Goal: Information Seeking & Learning: Learn about a topic

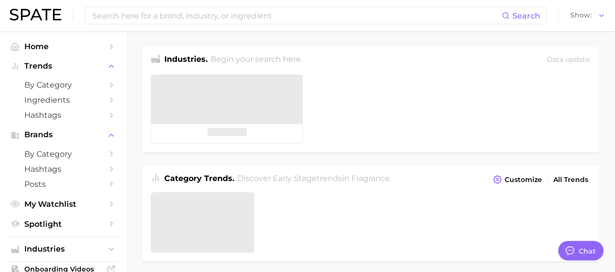
type textarea "x"
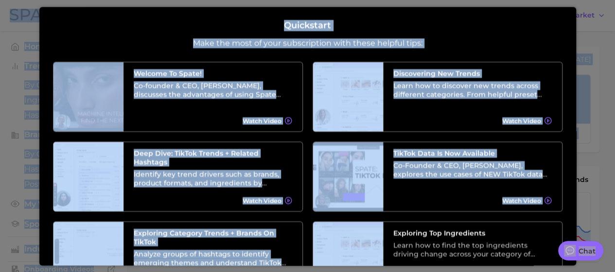
drag, startPoint x: 0, startPoint y: 0, endPoint x: 471, endPoint y: 237, distance: 527.1
click at [471, 237] on ul "Welcome to Spate! Co-founder & CEO, [PERSON_NAME], discusses the advantages of …" at bounding box center [308, 256] width 510 height 389
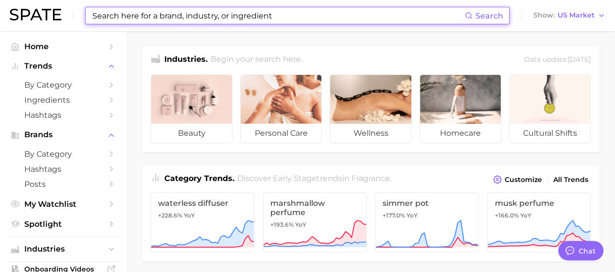
click at [217, 15] on input at bounding box center [278, 15] width 374 height 17
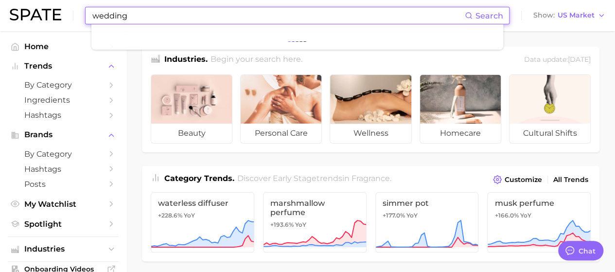
type input "wedding"
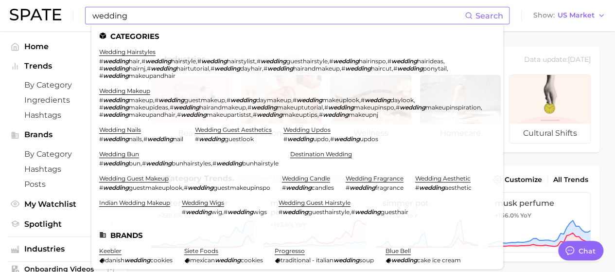
drag, startPoint x: 292, startPoint y: 111, endPoint x: 154, endPoint y: 223, distance: 178.2
click at [154, 223] on ul "Categories wedding hairstyles # wedding hair , # wedding hairstyle , # wedding …" at bounding box center [297, 146] width 412 height 245
click at [430, 177] on link "wedding aesthetic" at bounding box center [442, 178] width 55 height 7
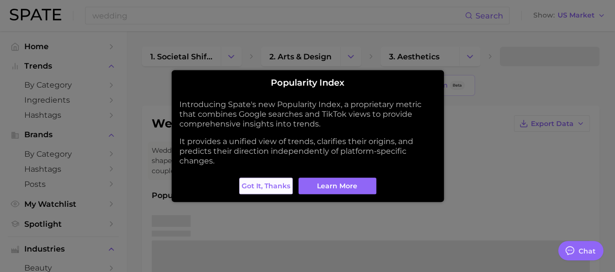
type textarea "x"
click at [244, 187] on span "Got it, thanks" at bounding box center [266, 186] width 49 height 8
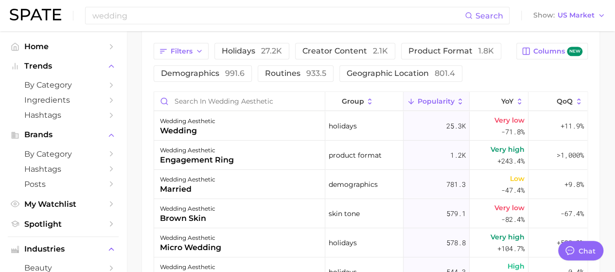
scroll to position [525, 0]
click at [456, 99] on icon at bounding box center [460, 102] width 9 height 9
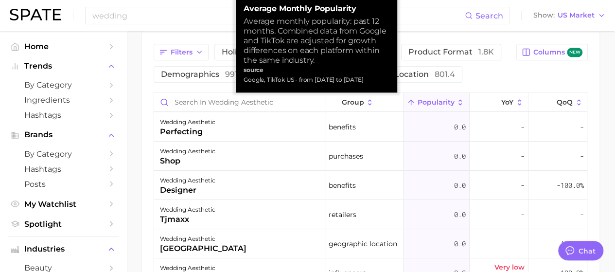
click at [459, 98] on button "Popularity" at bounding box center [437, 102] width 66 height 19
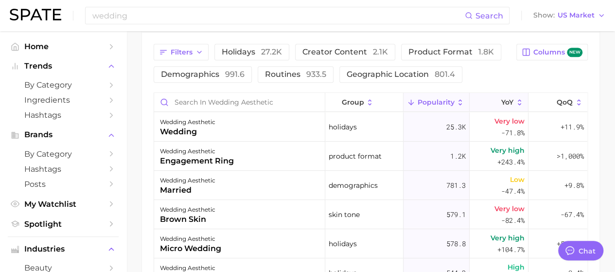
click at [517, 103] on icon at bounding box center [520, 102] width 9 height 9
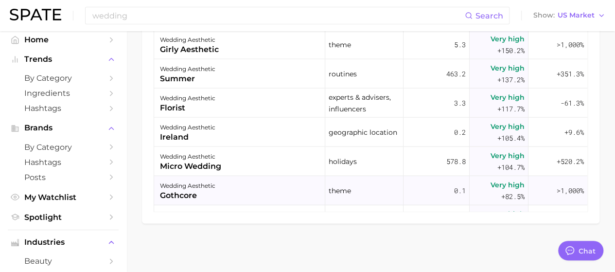
scroll to position [1072, 0]
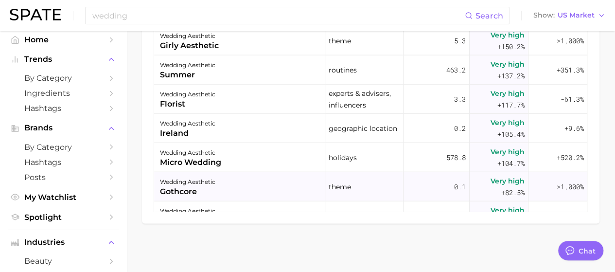
click at [578, 197] on div ">1,000%" at bounding box center [558, 186] width 59 height 29
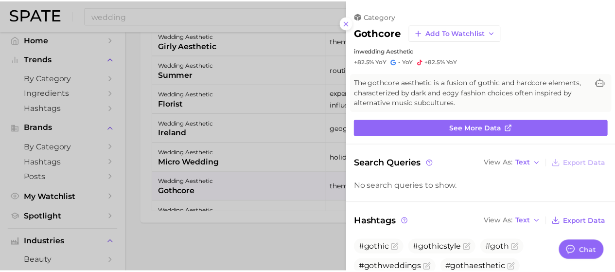
scroll to position [0, 0]
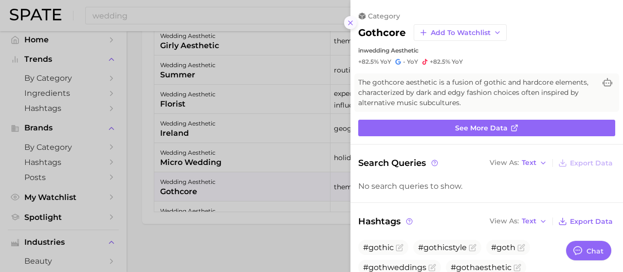
click at [355, 26] on button at bounding box center [350, 22] width 13 height 13
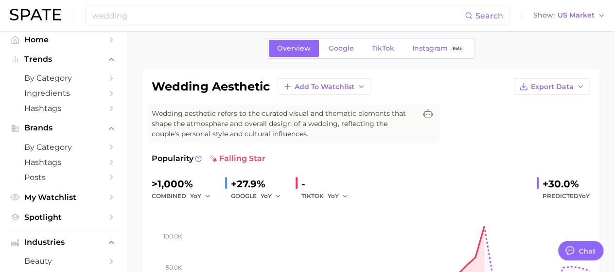
scroll to position [42, 0]
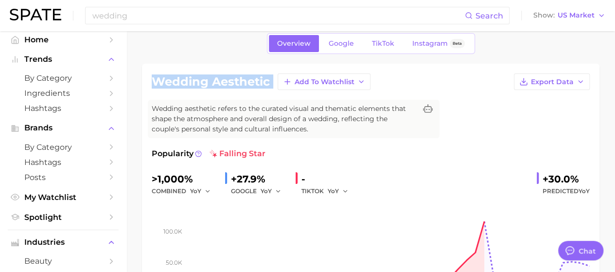
drag, startPoint x: 149, startPoint y: 79, endPoint x: 250, endPoint y: 92, distance: 101.6
click at [250, 92] on div "wedding aesthetic Add to Watchlist Export Data Wedding aesthetic refers to the …" at bounding box center [371, 196] width 458 height 265
copy div "wedding aesthetic Add to Watchlist Export Data"
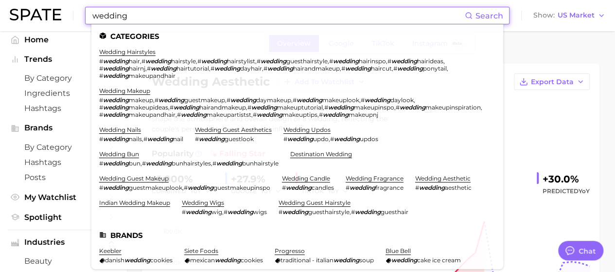
click at [239, 21] on input "wedding" at bounding box center [278, 15] width 374 height 17
click at [319, 151] on link "destination wedding" at bounding box center [321, 153] width 62 height 7
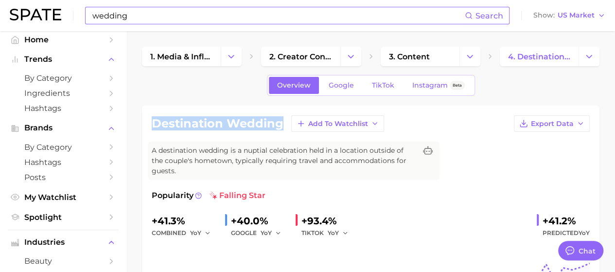
drag, startPoint x: 281, startPoint y: 127, endPoint x: 155, endPoint y: 104, distance: 128.6
copy h1 "destination wedding"
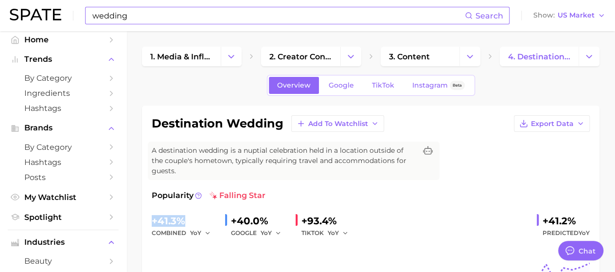
drag, startPoint x: 184, startPoint y: 216, endPoint x: 153, endPoint y: 217, distance: 31.1
click at [153, 217] on div "+41.3%" at bounding box center [185, 221] width 66 height 16
copy div "+41.3%"
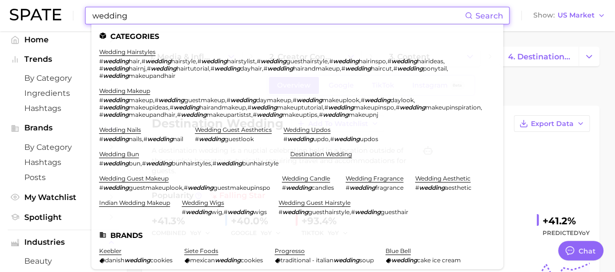
click at [205, 18] on input "wedding" at bounding box center [278, 15] width 374 height 17
click at [568, 142] on div "destination wedding Add to Watchlist Export Data A destination wedding is a nup…" at bounding box center [371, 237] width 438 height 245
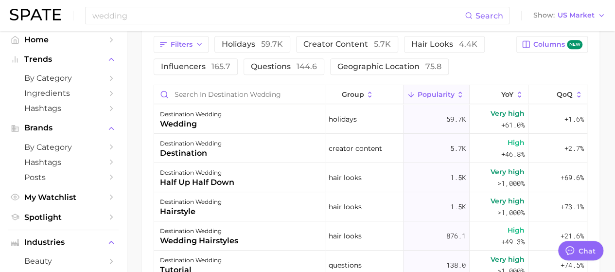
scroll to position [534, 0]
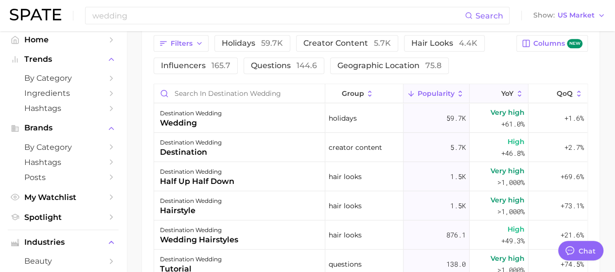
click at [502, 94] on span "YoY" at bounding box center [508, 94] width 12 height 8
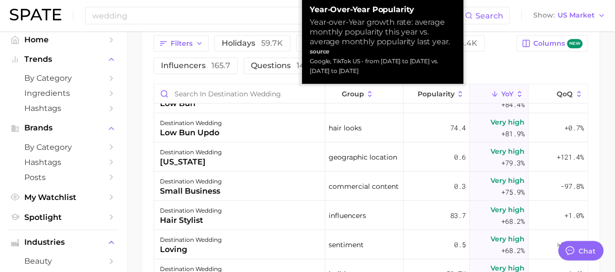
scroll to position [1101, 0]
click at [456, 93] on icon at bounding box center [460, 94] width 9 height 9
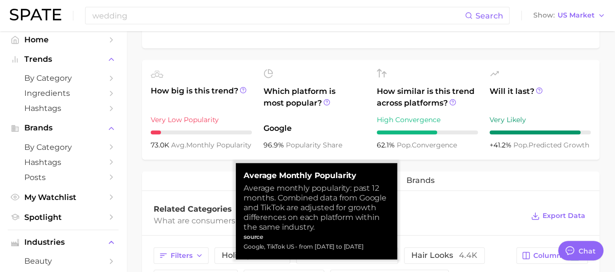
scroll to position [321, 0]
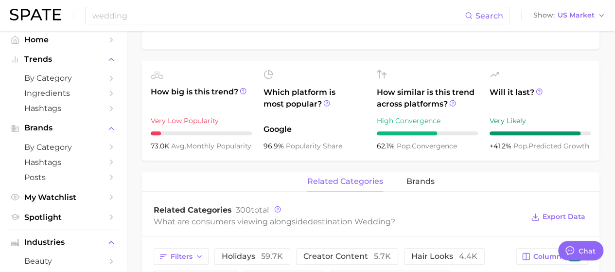
click at [516, 7] on div "wedding Search Show US Market" at bounding box center [308, 15] width 596 height 31
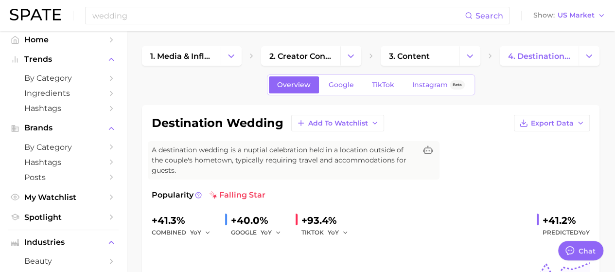
scroll to position [0, 0]
click at [197, 17] on input "wedding" at bounding box center [278, 15] width 374 height 17
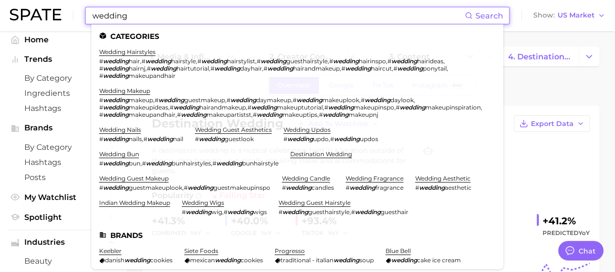
click at [222, 140] on em "wedding" at bounding box center [212, 138] width 26 height 7
click at [175, 16] on input "wedding" at bounding box center [278, 15] width 374 height 17
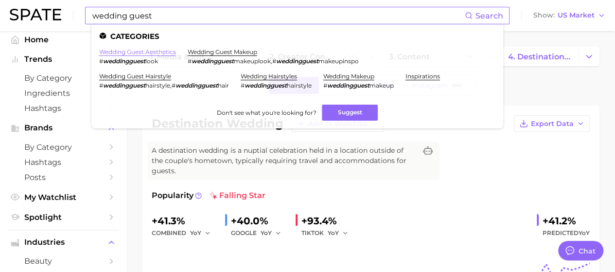
click at [131, 52] on link "wedding guest aesthetics" at bounding box center [137, 51] width 77 height 7
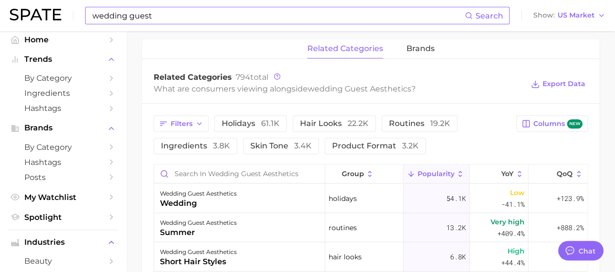
click at [531, 144] on div "Filters holidays 61.1k hair looks 22.2k routines 19.2k ingredients 3.8k skin to…" at bounding box center [371, 134] width 434 height 39
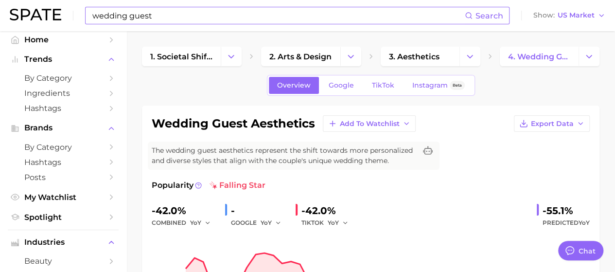
drag, startPoint x: 150, startPoint y: 16, endPoint x: 145, endPoint y: 16, distance: 5.4
click at [145, 16] on input "wedding guest" at bounding box center [278, 15] width 374 height 17
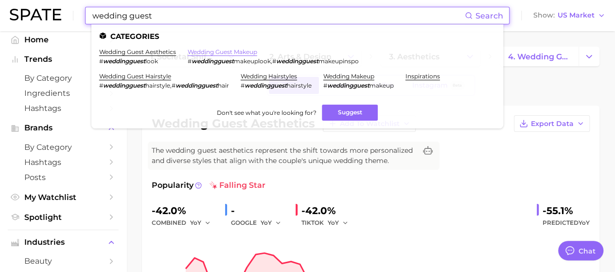
click at [200, 50] on link "wedding guest makeup" at bounding box center [223, 51] width 70 height 7
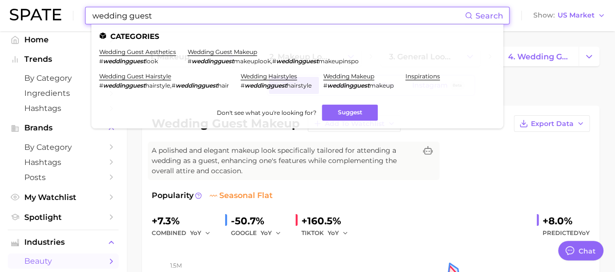
click at [168, 12] on input "wedding guest" at bounding box center [278, 15] width 374 height 17
click at [145, 74] on link "wedding guest hairstyle" at bounding box center [135, 75] width 72 height 7
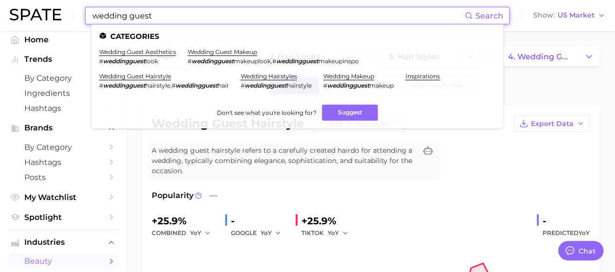
click at [161, 19] on input "wedding guest" at bounding box center [278, 15] width 374 height 17
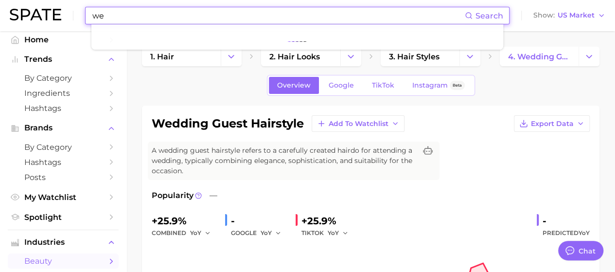
type input "w"
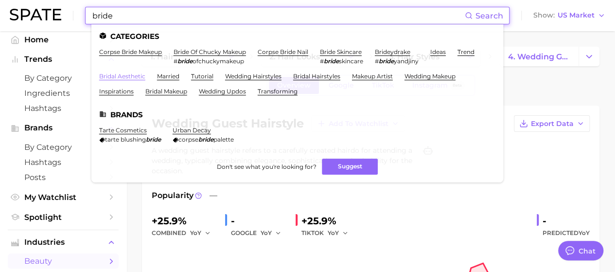
click at [130, 74] on link "bridal aesthetic" at bounding box center [122, 75] width 46 height 7
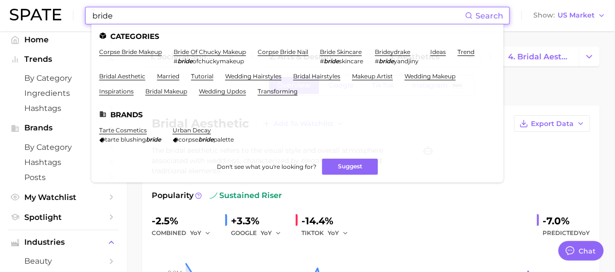
click at [124, 16] on input "bride" at bounding box center [278, 15] width 374 height 17
click at [327, 53] on link "bride skincare" at bounding box center [341, 51] width 42 height 7
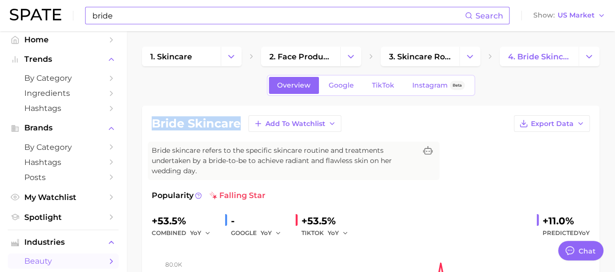
drag, startPoint x: 148, startPoint y: 119, endPoint x: 239, endPoint y: 125, distance: 90.7
click at [239, 125] on div "bride skincare Add to Watchlist Export Data Bride skincare refers to the specif…" at bounding box center [371, 238] width 458 height 265
copy h1 "bride skincare"
drag, startPoint x: 189, startPoint y: 218, endPoint x: 153, endPoint y: 221, distance: 35.6
click at [153, 221] on div "+53.5%" at bounding box center [185, 221] width 66 height 16
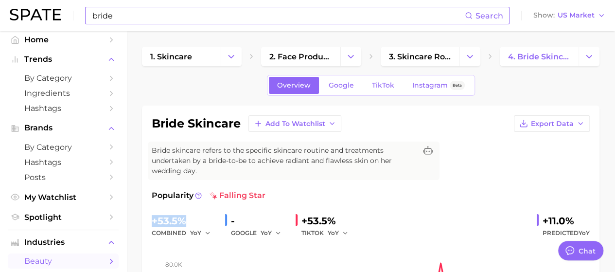
copy div "+53.5%"
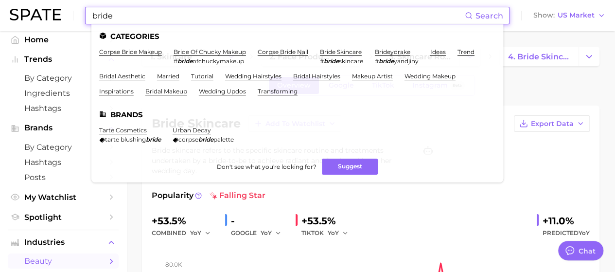
click at [243, 11] on input "bride" at bounding box center [278, 15] width 374 height 17
click at [126, 72] on link "bridal aesthetic" at bounding box center [122, 75] width 46 height 7
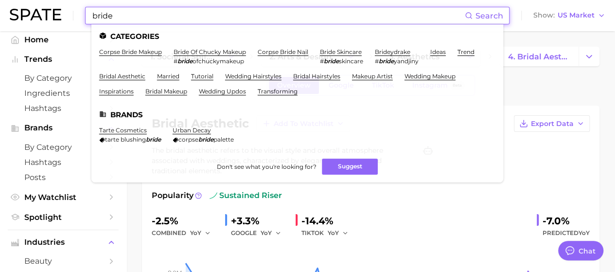
click at [131, 19] on input "bride" at bounding box center [278, 15] width 374 height 17
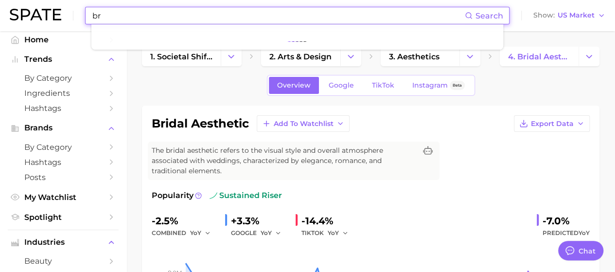
type input "b"
type input "g"
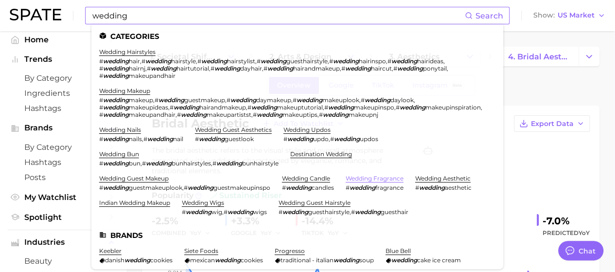
click at [370, 175] on link "wedding fragrance" at bounding box center [375, 178] width 58 height 7
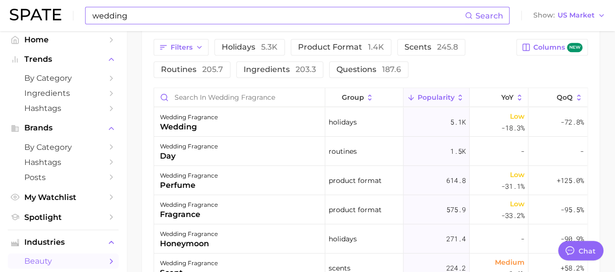
scroll to position [530, 0]
click at [456, 94] on icon at bounding box center [460, 98] width 9 height 9
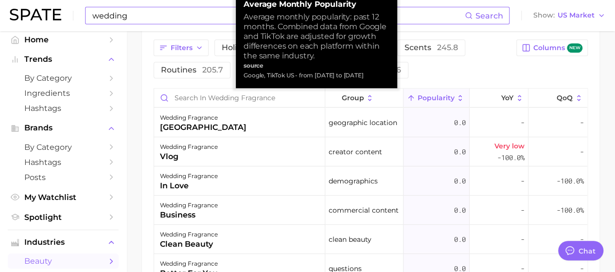
click at [456, 97] on icon at bounding box center [460, 98] width 9 height 9
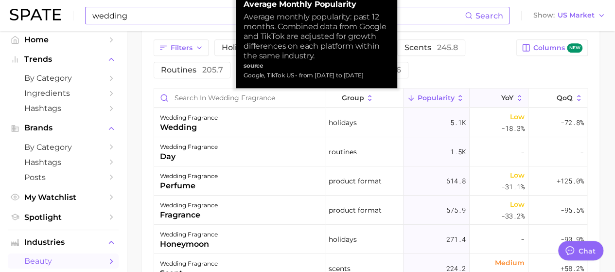
click at [506, 96] on span "YoY" at bounding box center [508, 98] width 12 height 8
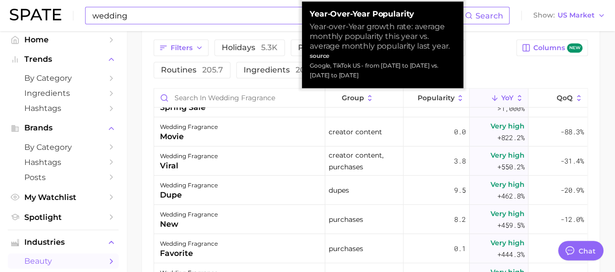
scroll to position [14, 0]
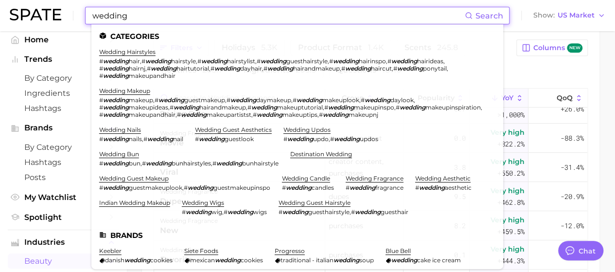
click at [199, 10] on input "wedding" at bounding box center [278, 15] width 374 height 17
click at [293, 176] on link "wedding candle" at bounding box center [306, 178] width 48 height 7
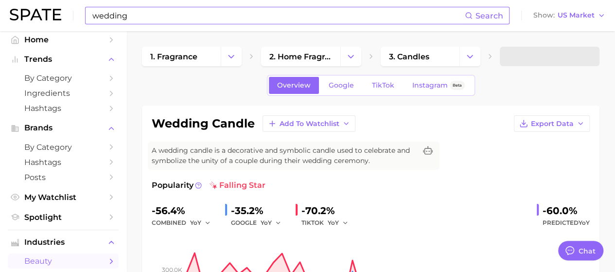
click at [156, 20] on input "wedding" at bounding box center [278, 15] width 374 height 17
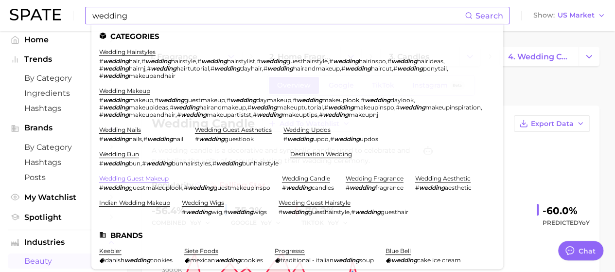
click at [144, 176] on link "wedding guest makeup" at bounding box center [134, 178] width 70 height 7
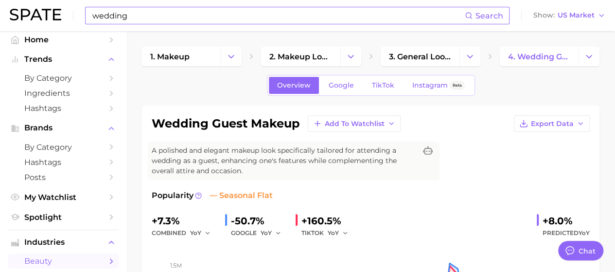
click at [159, 24] on div "wedding Search" at bounding box center [297, 16] width 425 height 18
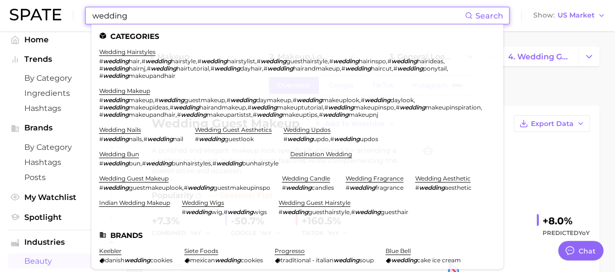
click at [154, 22] on input "wedding" at bounding box center [278, 15] width 374 height 17
click at [227, 126] on link "wedding guest aesthetics" at bounding box center [233, 129] width 77 height 7
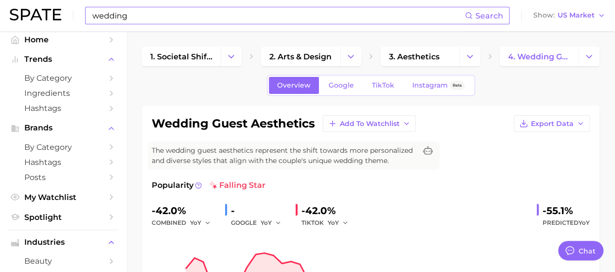
click at [157, 21] on input "wedding" at bounding box center [278, 15] width 374 height 17
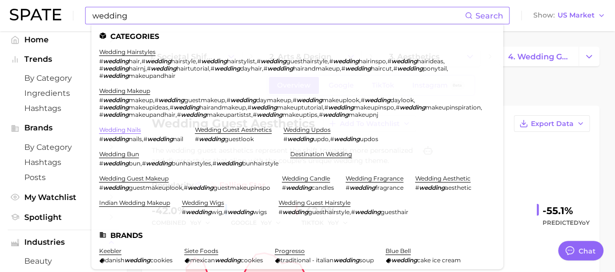
click at [119, 129] on link "wedding nails" at bounding box center [120, 129] width 42 height 7
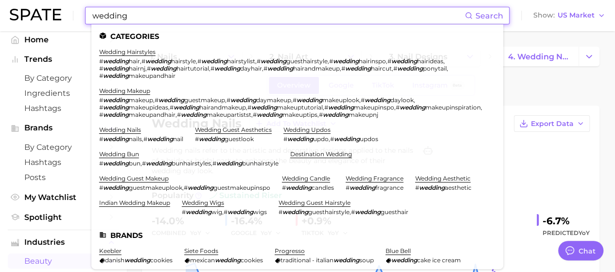
click at [150, 20] on input "wedding" at bounding box center [278, 15] width 374 height 17
click at [120, 152] on link "wedding bun" at bounding box center [119, 153] width 40 height 7
click at [158, 18] on input "wedding" at bounding box center [278, 15] width 374 height 17
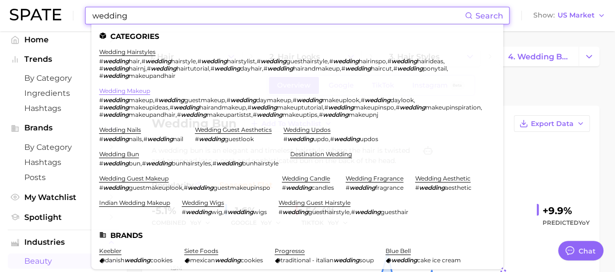
click at [117, 90] on link "wedding makeup" at bounding box center [124, 90] width 51 height 7
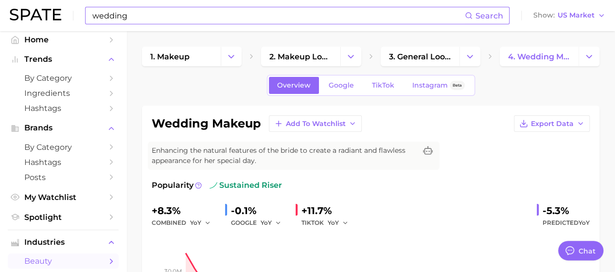
click at [155, 16] on input "wedding" at bounding box center [278, 15] width 374 height 17
type input "w"
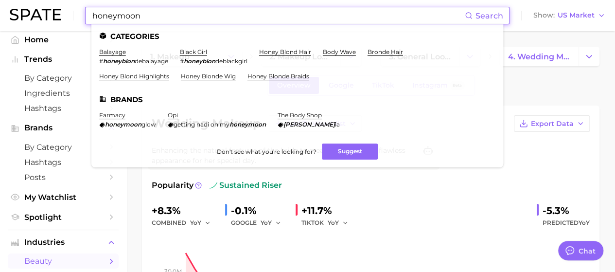
type input "honeymoon"
